Goal: Task Accomplishment & Management: Use online tool/utility

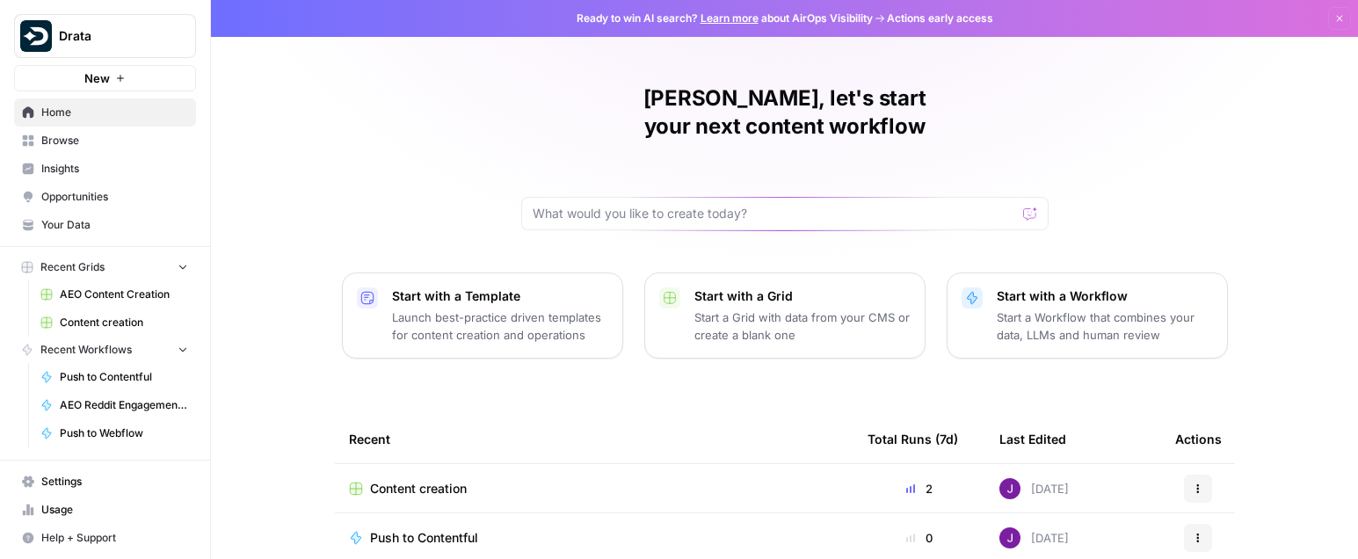
click at [81, 142] on span "Browse" at bounding box center [114, 141] width 147 height 16
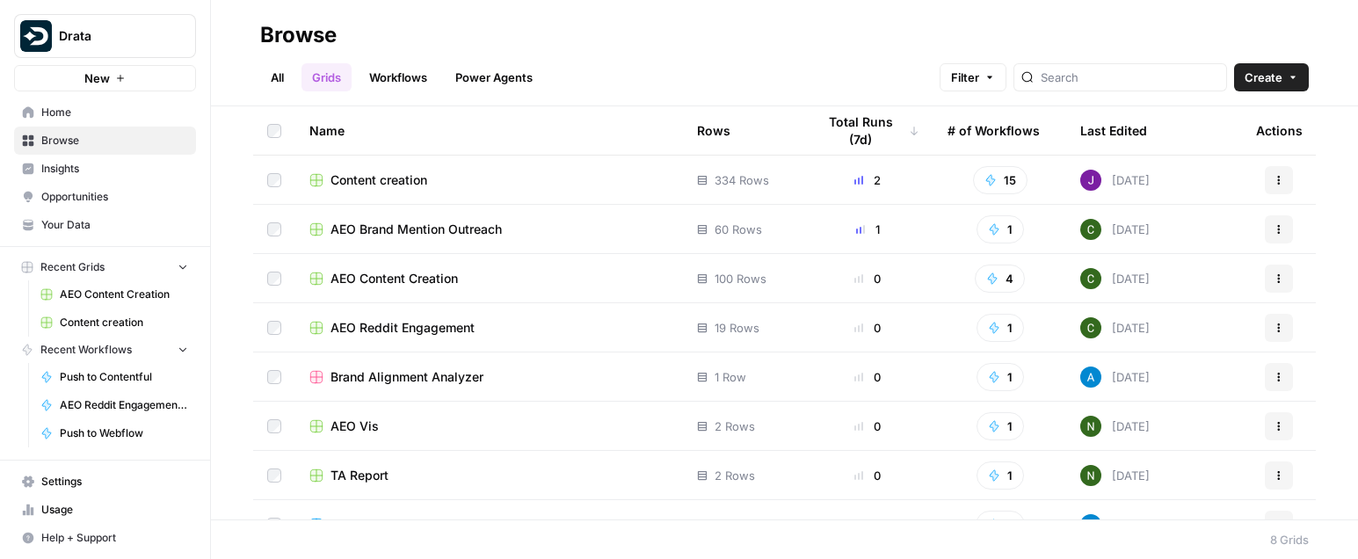
click at [388, 83] on link "Workflows" at bounding box center [398, 77] width 79 height 28
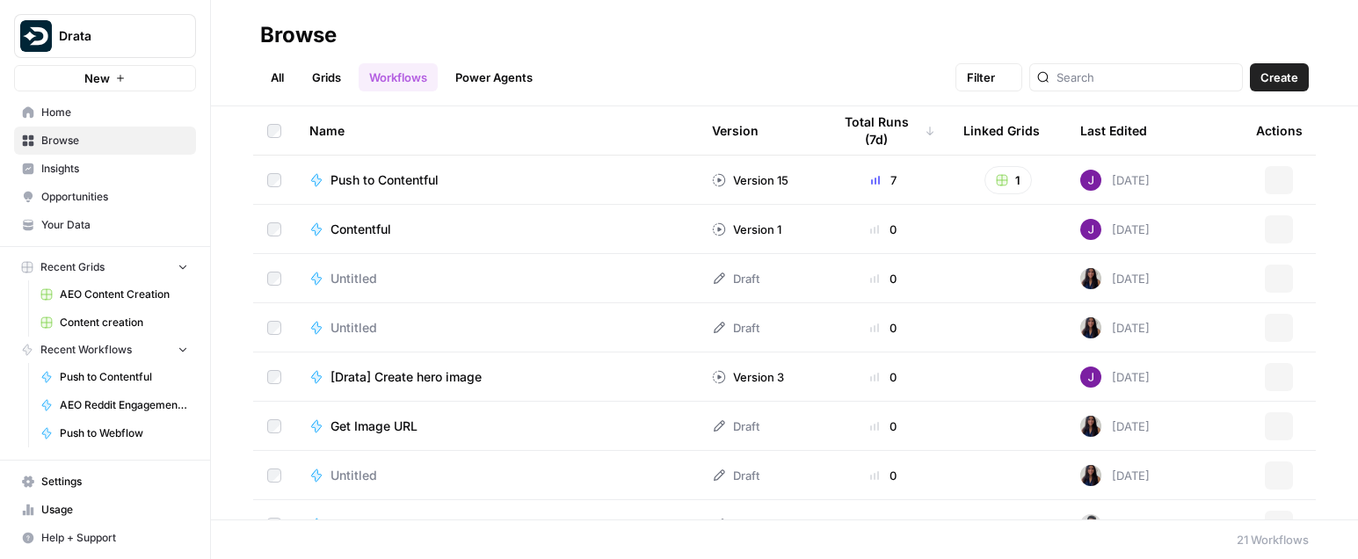
click at [315, 76] on link "Grids" at bounding box center [326, 77] width 50 height 28
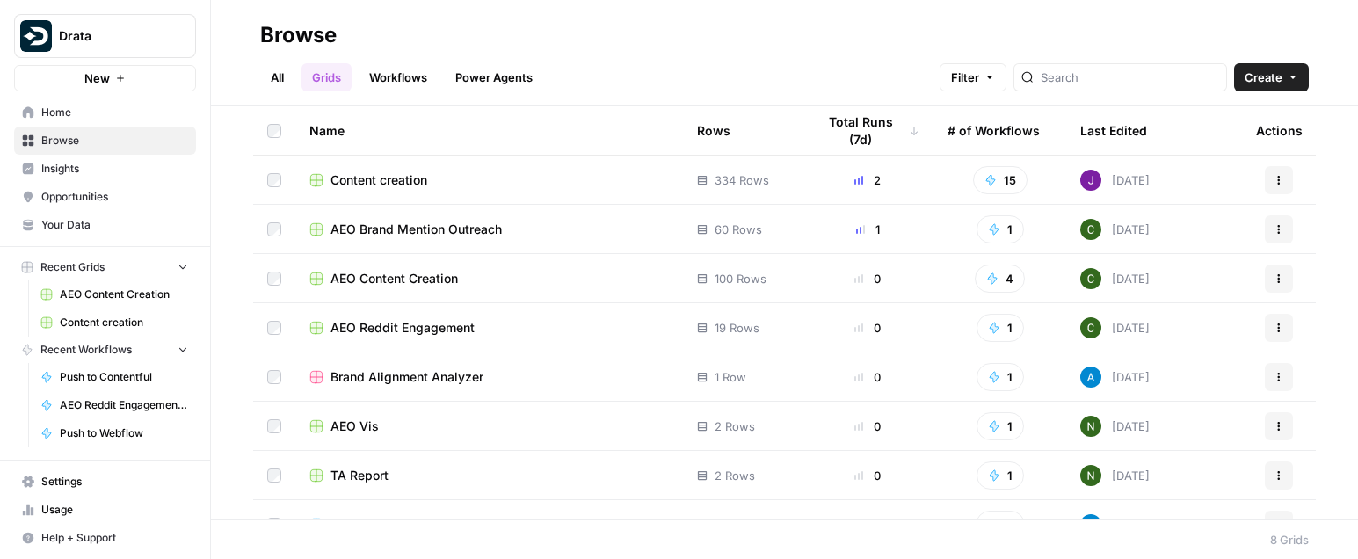
click at [341, 167] on td "Content creation" at bounding box center [489, 180] width 388 height 48
click at [348, 176] on span "Content creation" at bounding box center [378, 180] width 97 height 18
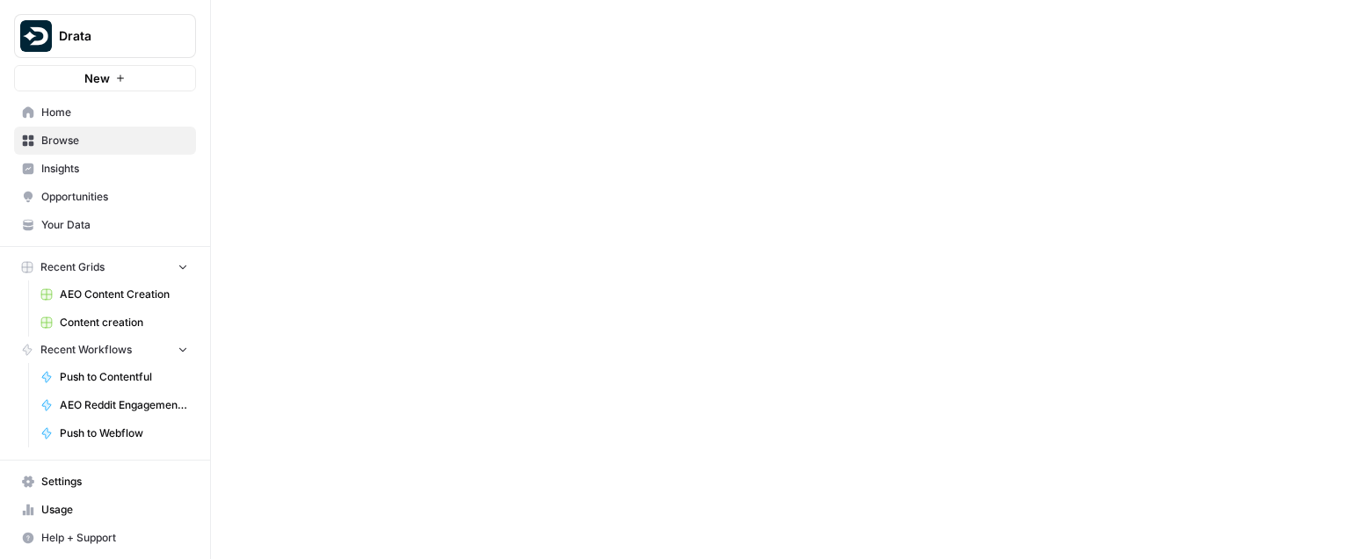
click at [348, 176] on div at bounding box center [784, 279] width 1147 height 559
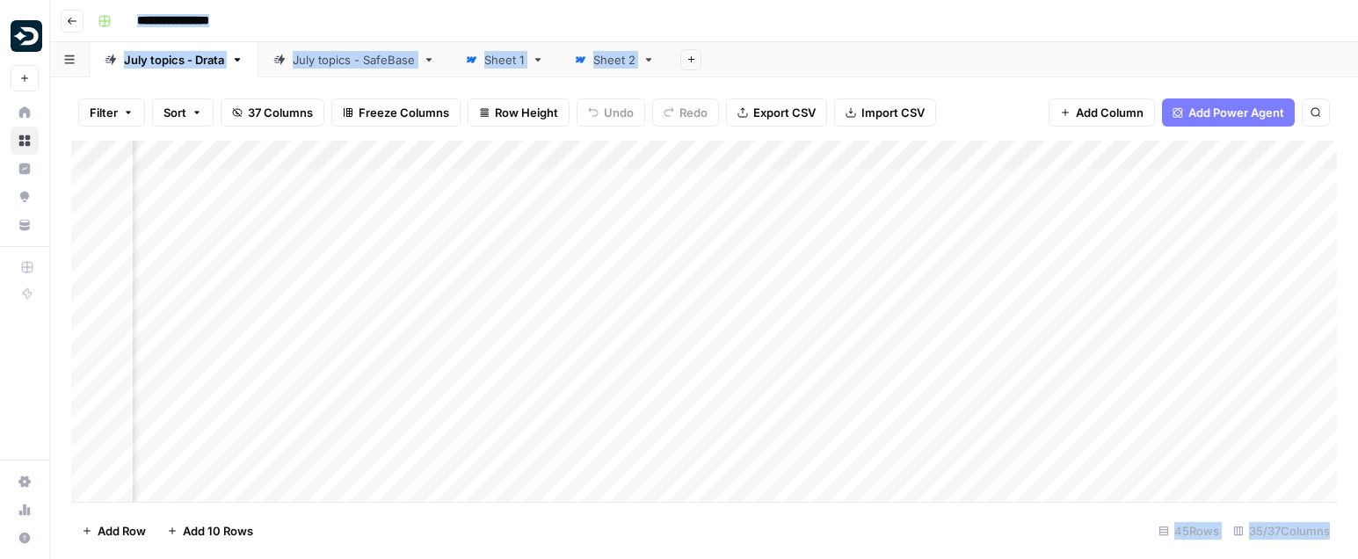
scroll to position [4, 4431]
click at [996, 362] on div "Add Column" at bounding box center [704, 321] width 1266 height 361
click at [323, 363] on div "Add Column" at bounding box center [704, 321] width 1266 height 361
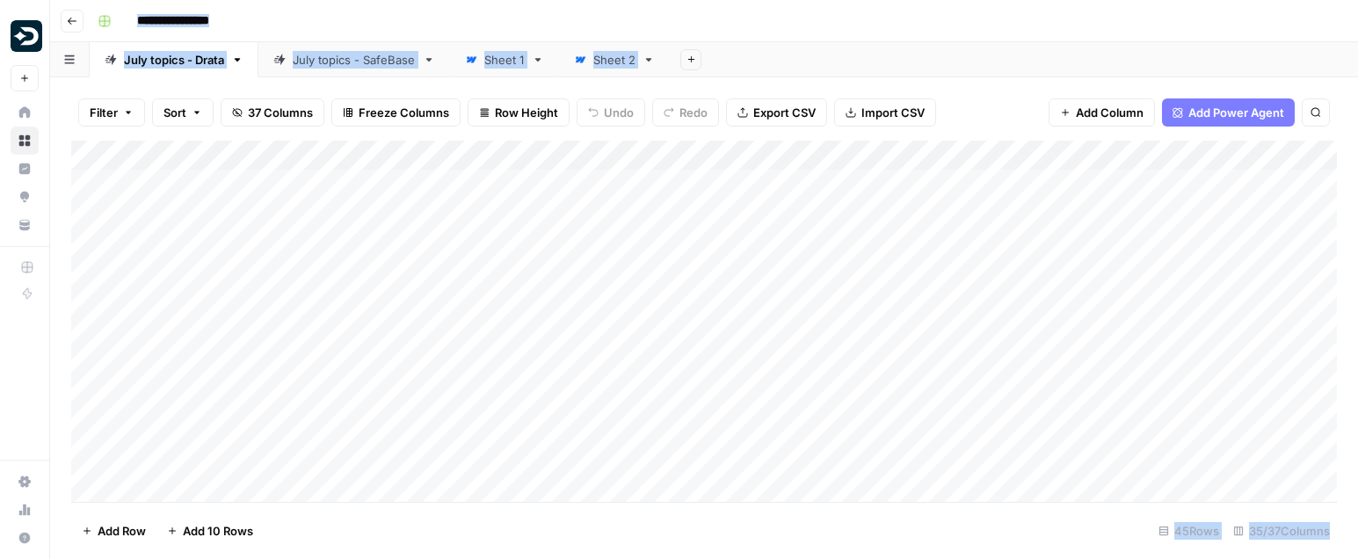
click at [323, 363] on div "Add Column" at bounding box center [704, 321] width 1266 height 361
click at [592, 362] on div "Add Column" at bounding box center [704, 321] width 1266 height 361
